Goal: Task Accomplishment & Management: Use online tool/utility

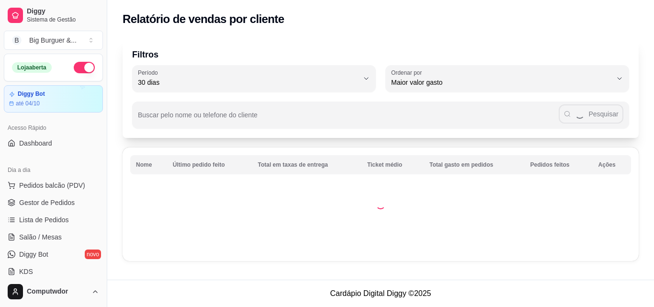
select select "30"
select select "HIGHEST_TOTAL_SPENT_WITH_ORDERS"
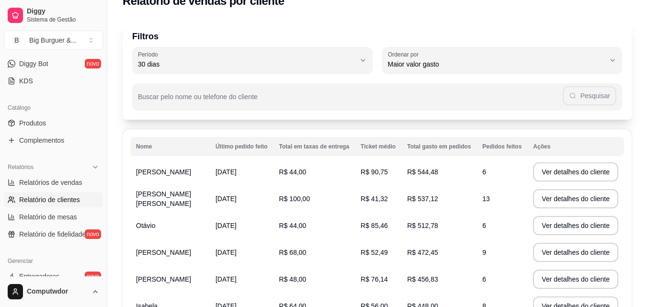
scroll to position [18, 0]
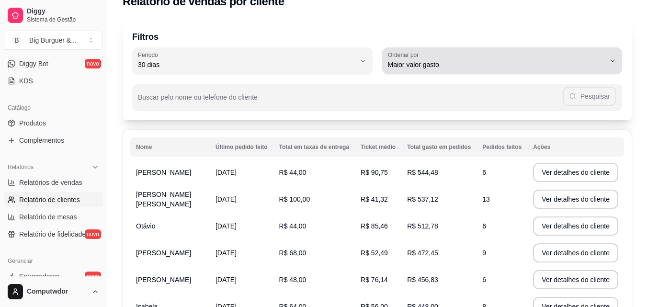
click at [481, 63] on span "Maior valor gasto" at bounding box center [496, 65] width 217 height 10
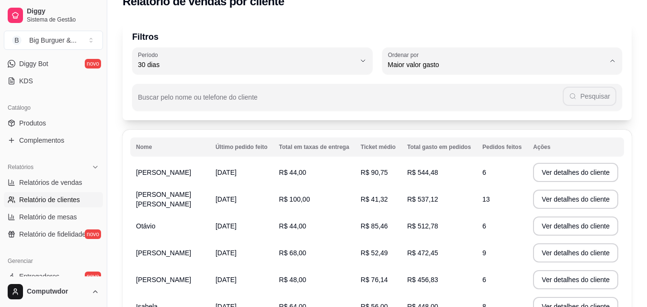
click at [466, 88] on span "Maior número de pedidos" at bounding box center [497, 87] width 207 height 9
type input "HIGHEST_ORDER_COUNT"
select select "HIGHEST_ORDER_COUNT"
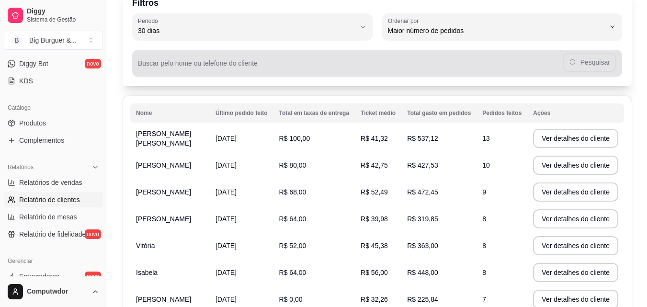
scroll to position [0, 0]
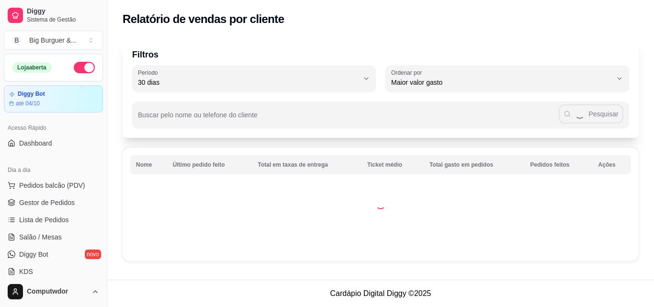
select select "30"
select select "HIGHEST_TOTAL_SPENT_WITH_ORDERS"
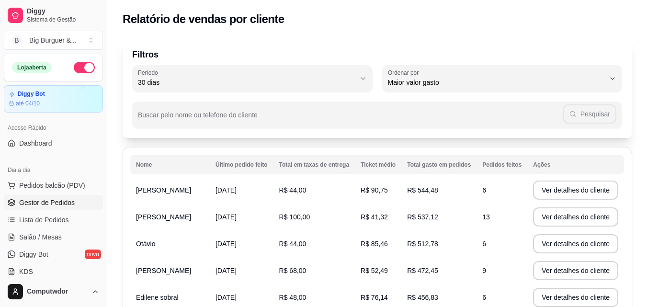
click at [72, 203] on span "Gestor de Pedidos" at bounding box center [47, 203] width 56 height 10
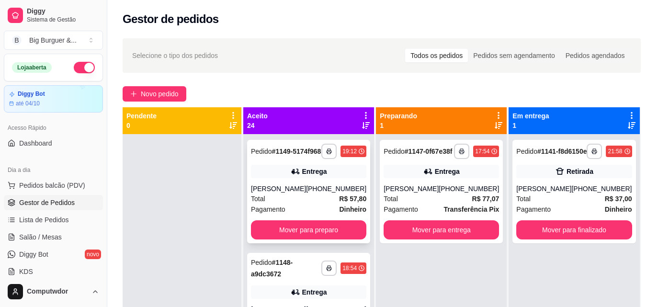
click at [328, 193] on div "[PHONE_NUMBER]" at bounding box center [336, 189] width 60 height 10
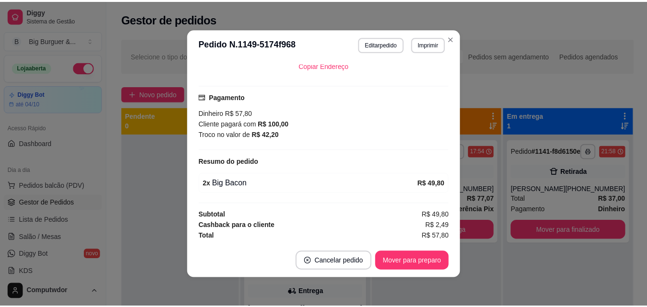
scroll to position [274, 0]
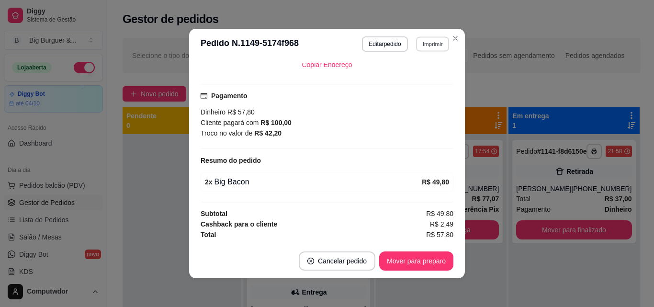
click at [437, 42] on button "Imprimir" at bounding box center [432, 43] width 33 height 15
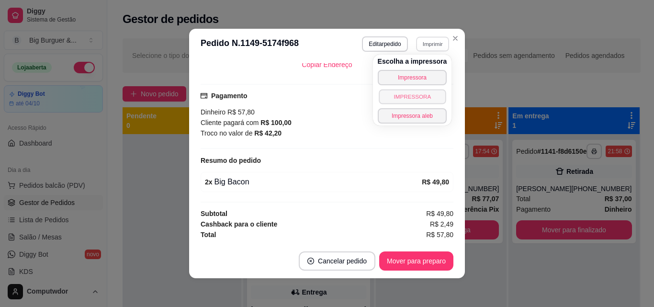
click at [423, 95] on button "IMPRESSORA" at bounding box center [412, 96] width 67 height 15
